Goal: Task Accomplishment & Management: Complete application form

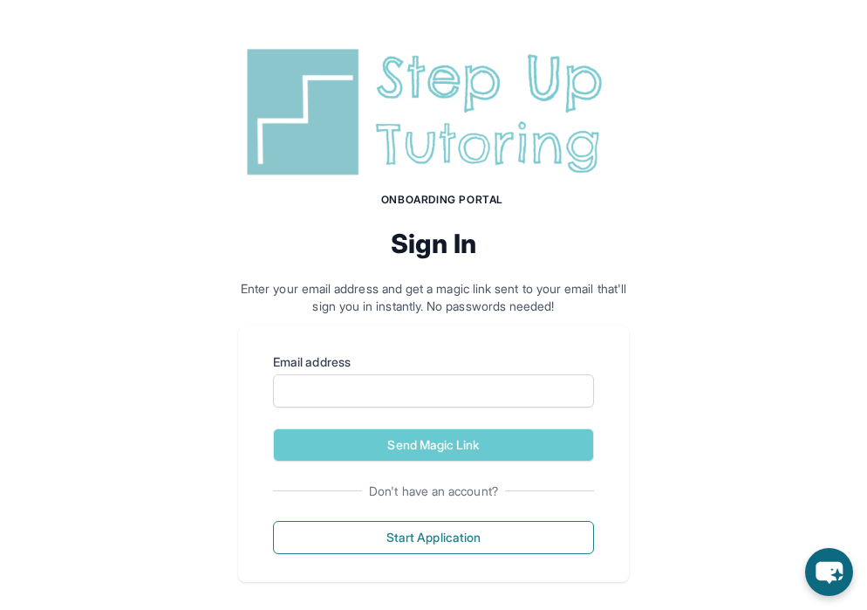
scroll to position [14, 0]
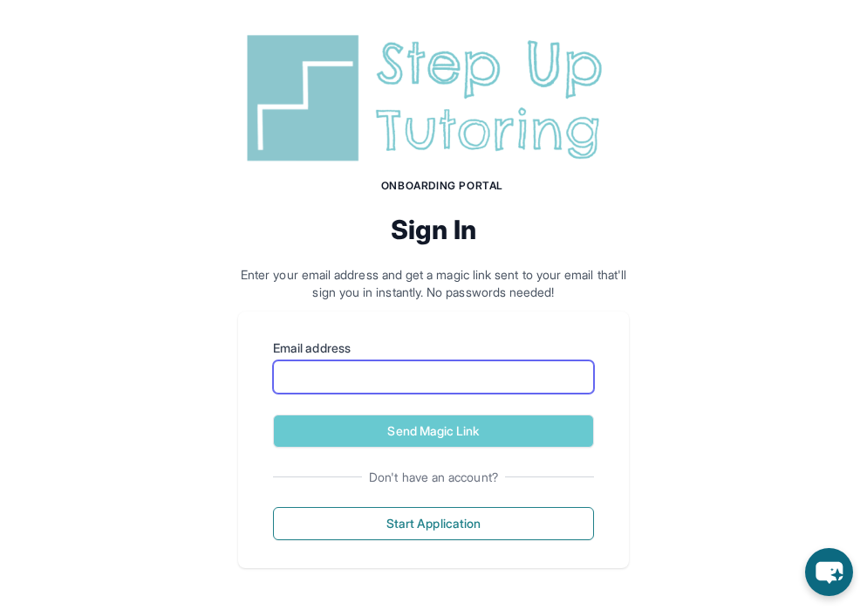
click at [352, 372] on input "Email address" at bounding box center [433, 376] width 321 height 33
type input "**********"
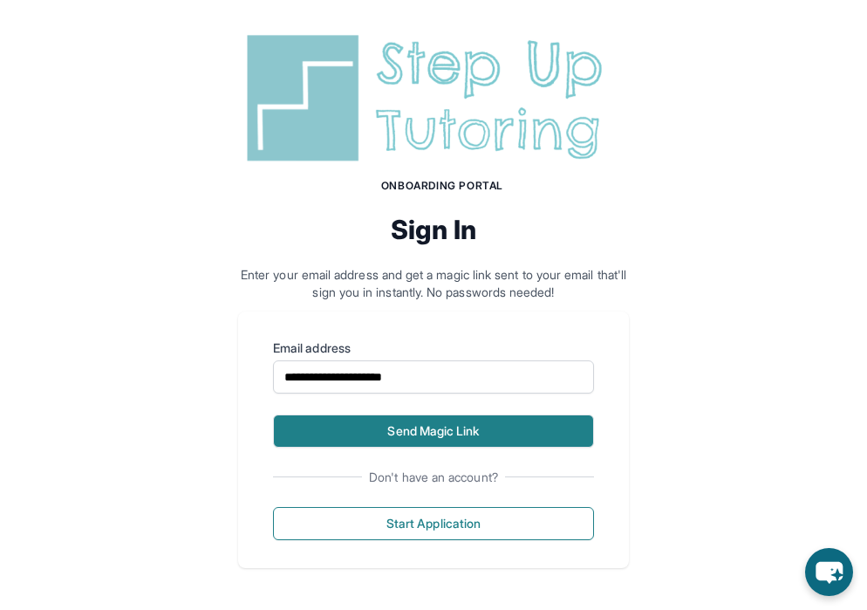
click at [369, 431] on button "Send Magic Link" at bounding box center [433, 430] width 321 height 33
click at [386, 440] on button "Send Magic Link" at bounding box center [433, 430] width 321 height 33
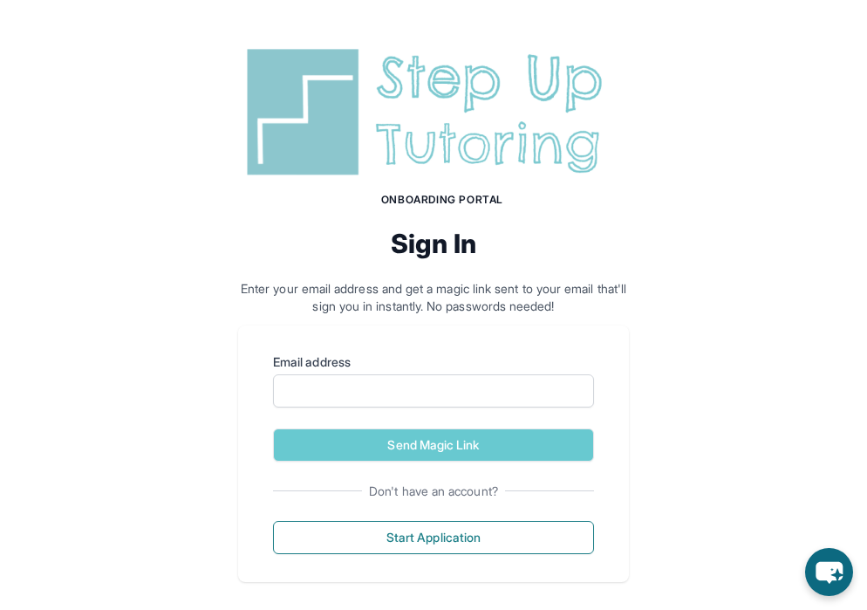
scroll to position [14, 0]
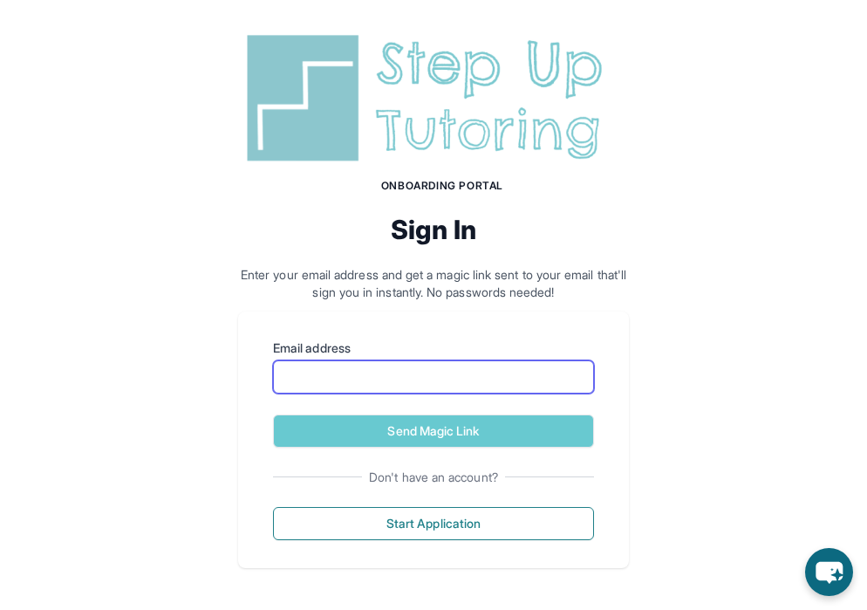
click at [422, 379] on input "Email address" at bounding box center [433, 376] width 321 height 33
type input "**********"
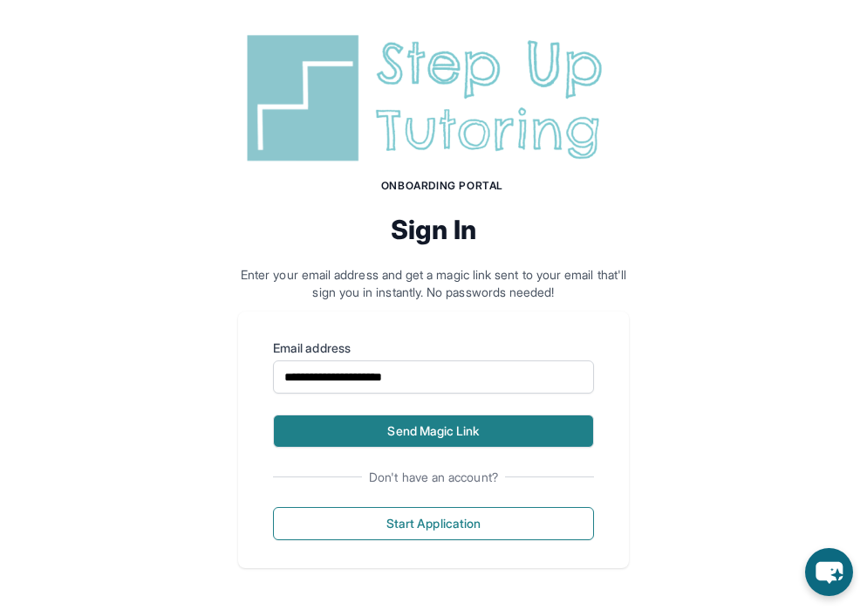
click at [434, 439] on button "Send Magic Link" at bounding box center [433, 430] width 321 height 33
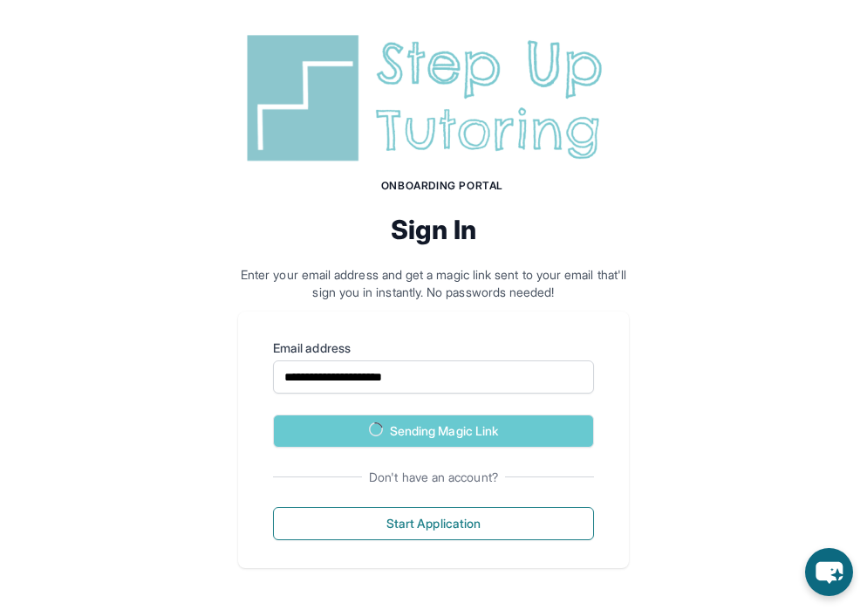
scroll to position [94, 0]
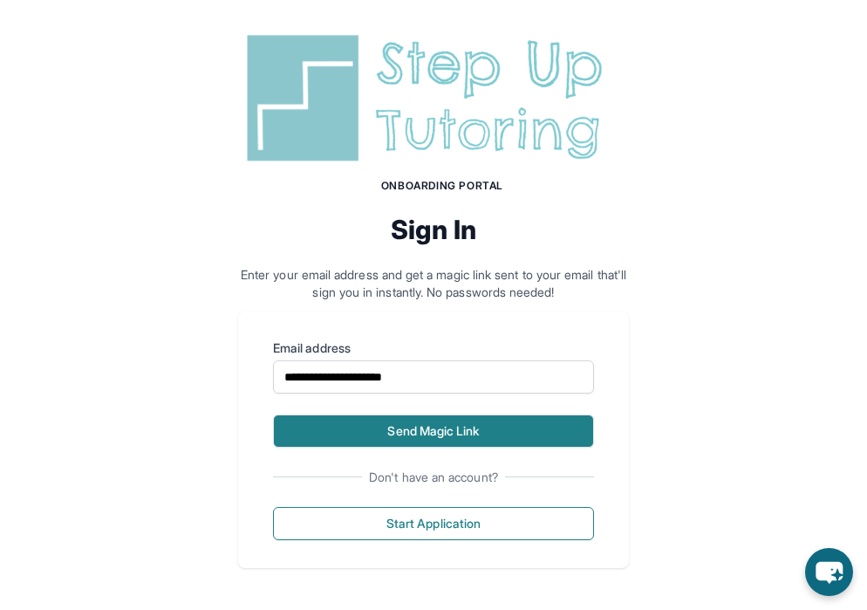
click at [434, 438] on button "Send Magic Link" at bounding box center [433, 430] width 321 height 33
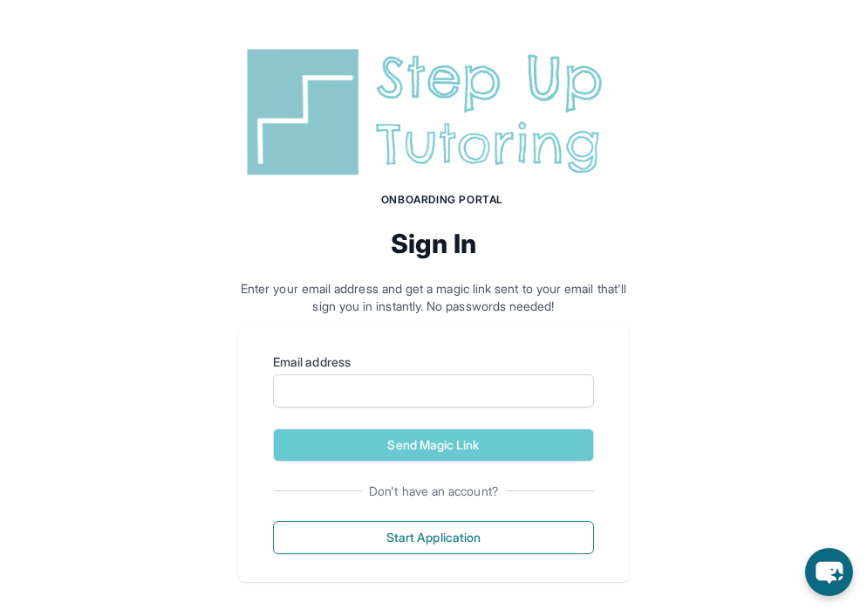
scroll to position [14, 0]
